Goal: Task Accomplishment & Management: Use online tool/utility

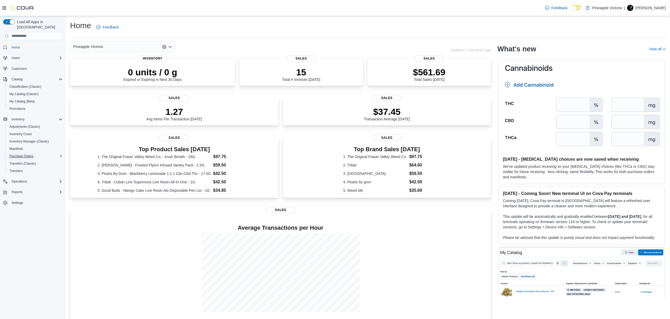
click at [33, 153] on span "Purchase Orders" at bounding box center [21, 156] width 24 height 6
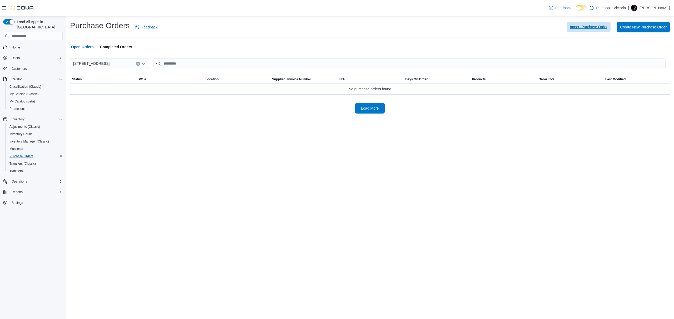
click at [593, 26] on span "Import Purchase Order" at bounding box center [588, 26] width 37 height 5
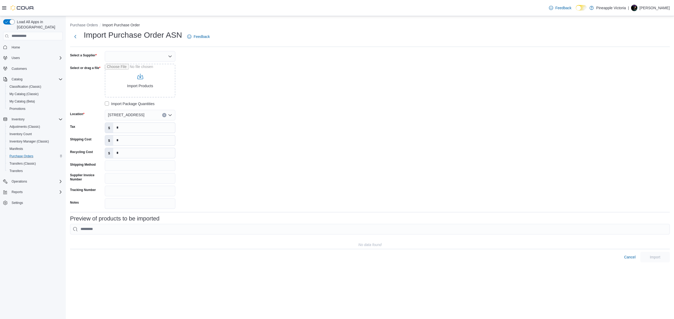
click at [131, 58] on div at bounding box center [140, 56] width 71 height 11
click at [134, 71] on span "BCLDB" at bounding box center [143, 72] width 58 height 5
click at [137, 82] on input "Select or drag a file" at bounding box center [140, 81] width 71 height 34
type input "**********"
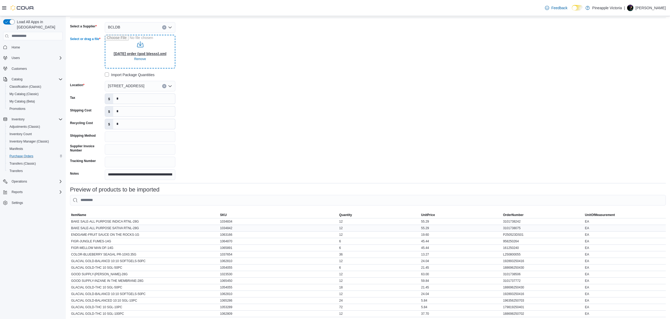
scroll to position [127, 0]
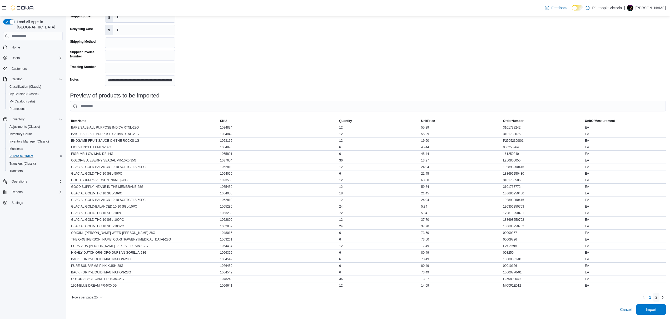
click at [658, 296] on span "2" at bounding box center [656, 297] width 2 height 5
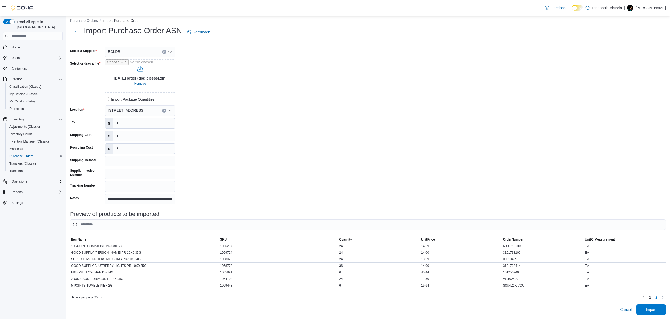
scroll to position [8, 0]
click at [651, 297] on span "1" at bounding box center [650, 297] width 2 height 5
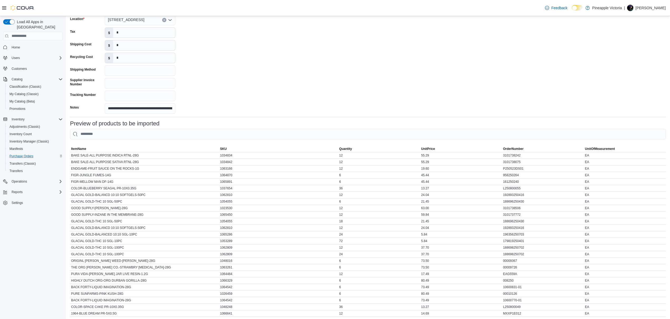
scroll to position [127, 0]
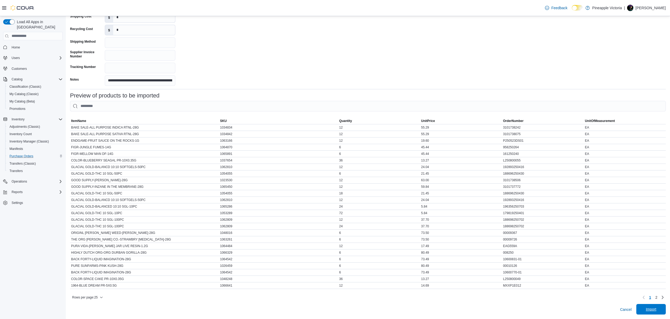
click at [657, 311] on span "Import" at bounding box center [651, 309] width 11 height 5
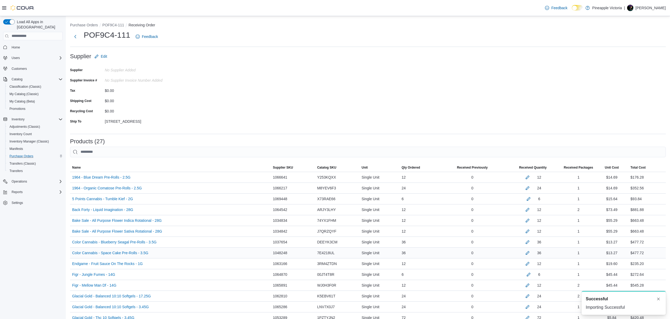
scroll to position [228, 0]
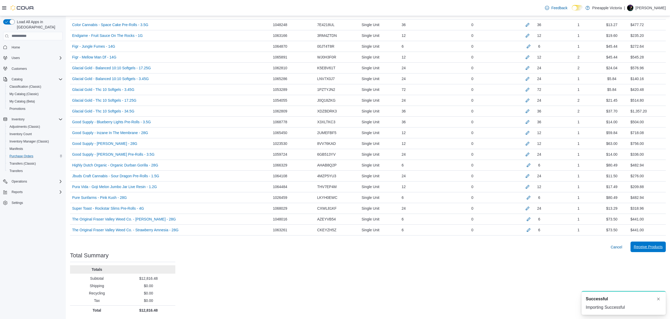
click at [660, 244] on span "Receive Products" at bounding box center [648, 246] width 29 height 5
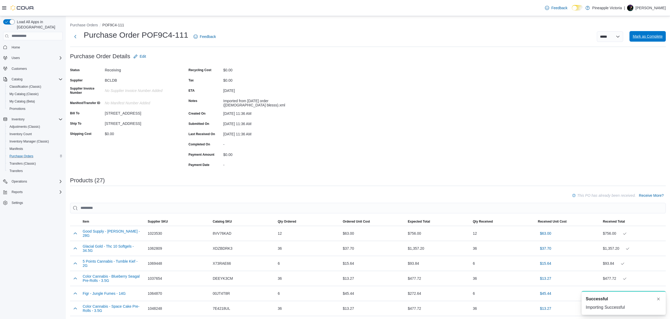
click at [653, 37] on span "Mark as Complete" at bounding box center [648, 36] width 30 height 5
